Goal: Task Accomplishment & Management: Manage account settings

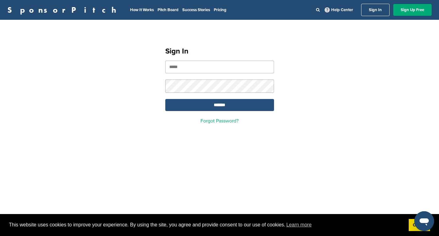
type input "**********"
click at [219, 105] on input "*******" at bounding box center [219, 105] width 109 height 12
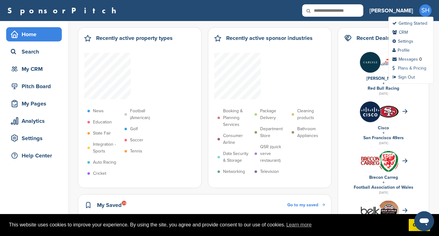
click at [406, 67] on link "Plans & Pricing" at bounding box center [409, 67] width 34 height 5
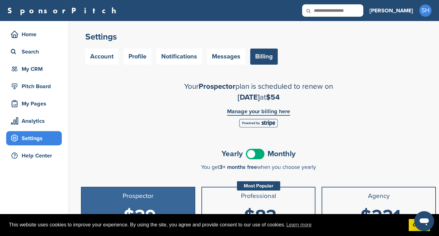
click at [281, 111] on link "Manage your billing here" at bounding box center [258, 111] width 63 height 7
